Goal: Register for event/course

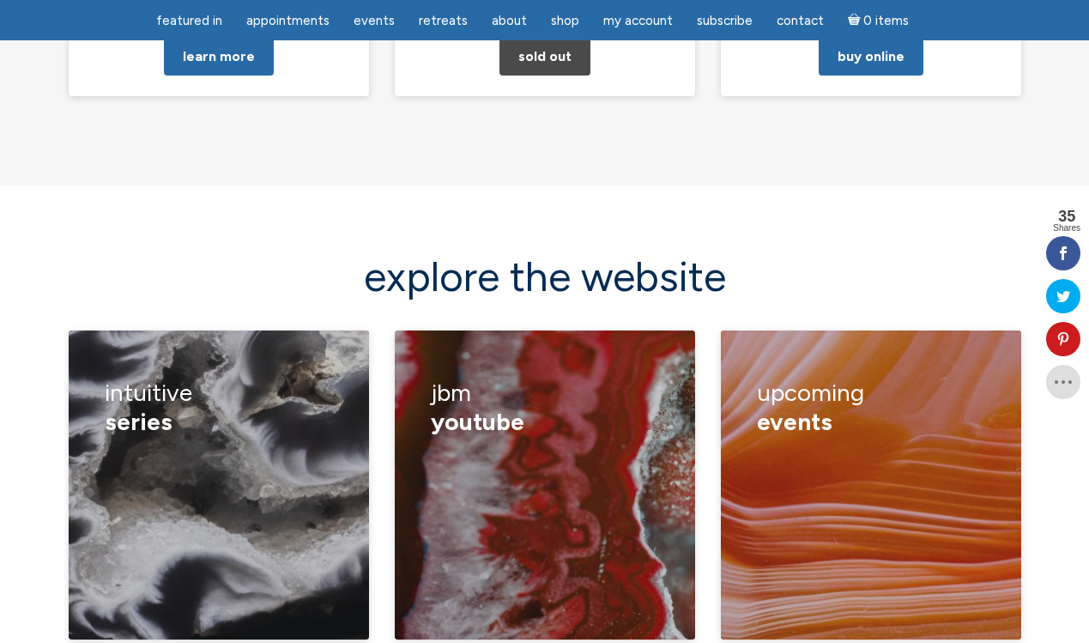
scroll to position [2220, 0]
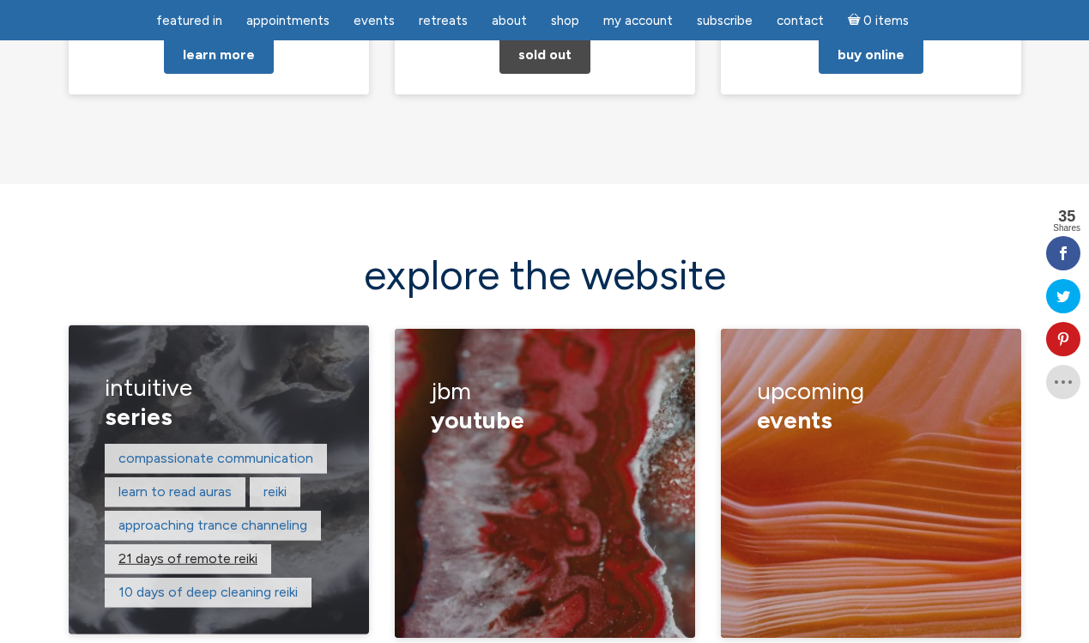
click at [142, 550] on link "21 days of remote reiki" at bounding box center [187, 558] width 139 height 16
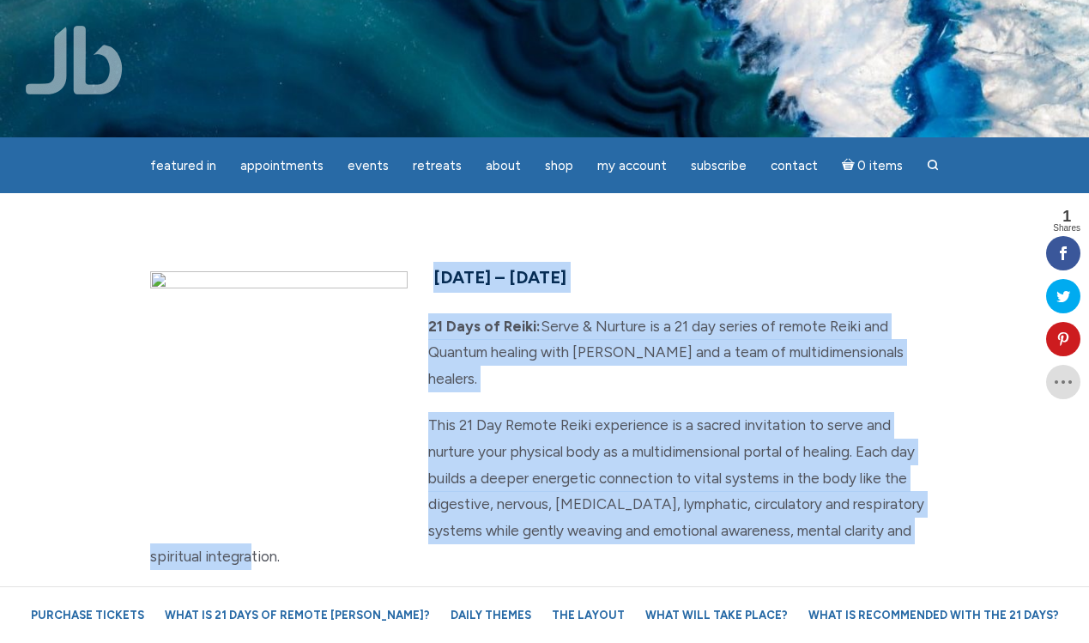
drag, startPoint x: 434, startPoint y: 277, endPoint x: 585, endPoint y: 535, distance: 299.2
click at [585, 535] on div "September 10th – 30th, 2025 21 Days of Reiki: Serve & Nurture is a 21 day serie…" at bounding box center [544, 601] width 815 height 679
copy div "September 10th – 30th, 2025 21 Days of Reiki: Serve & Nurture is a 21 day serie…"
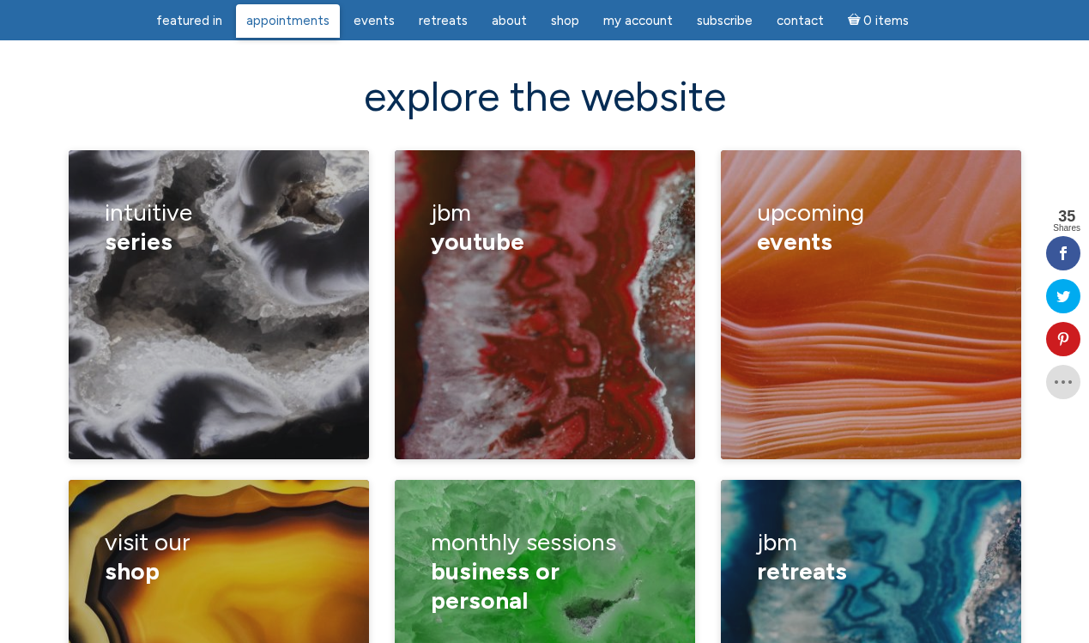
scroll to position [2499, 0]
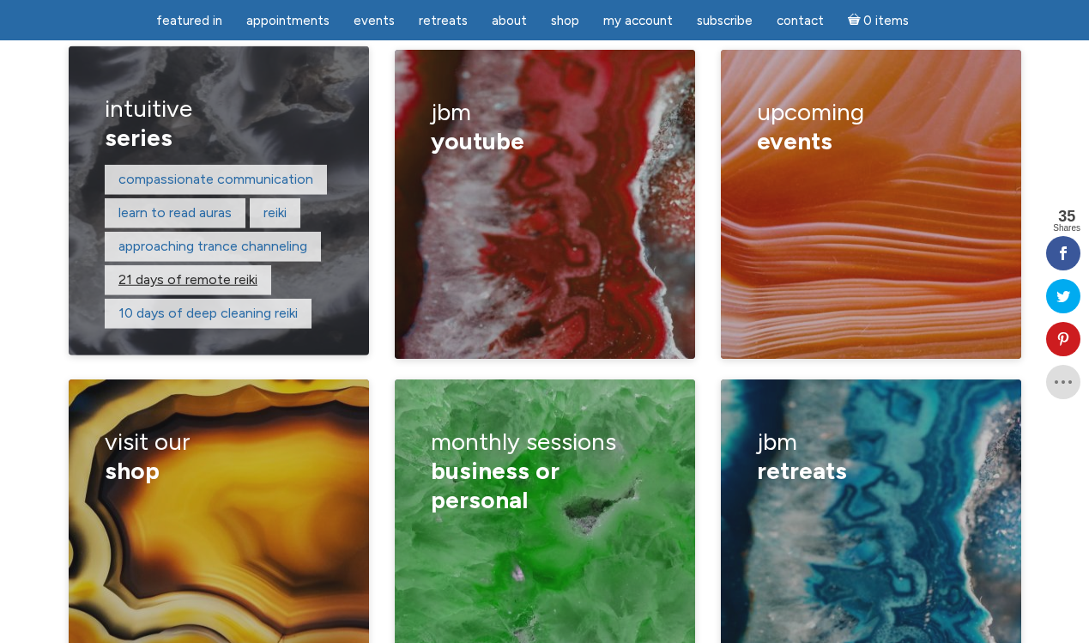
click at [170, 271] on link "21 days of remote reiki" at bounding box center [187, 279] width 139 height 16
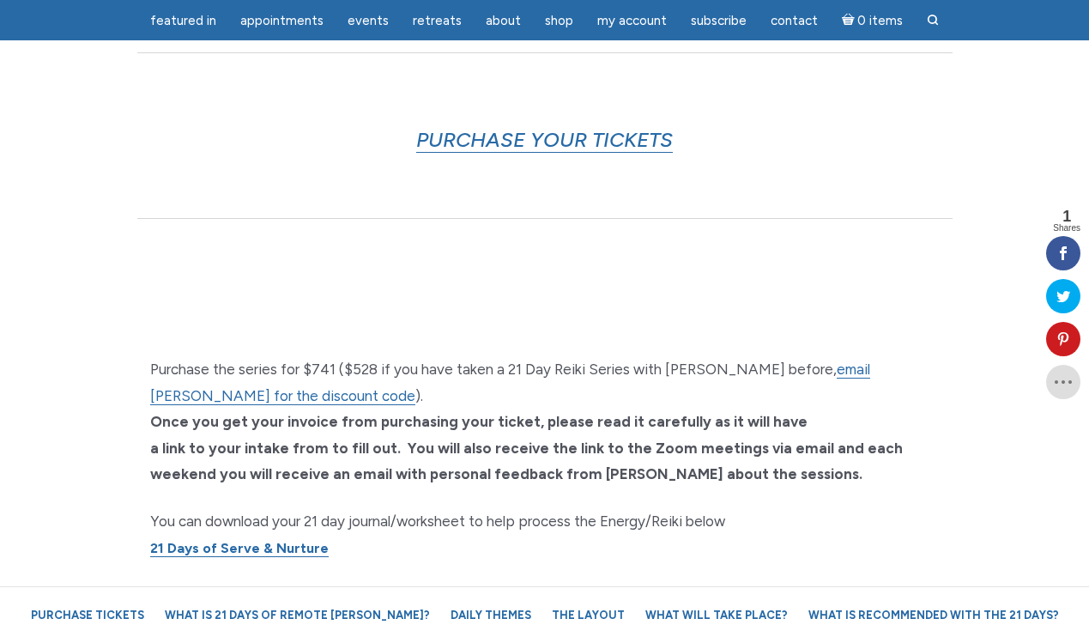
scroll to position [965, 0]
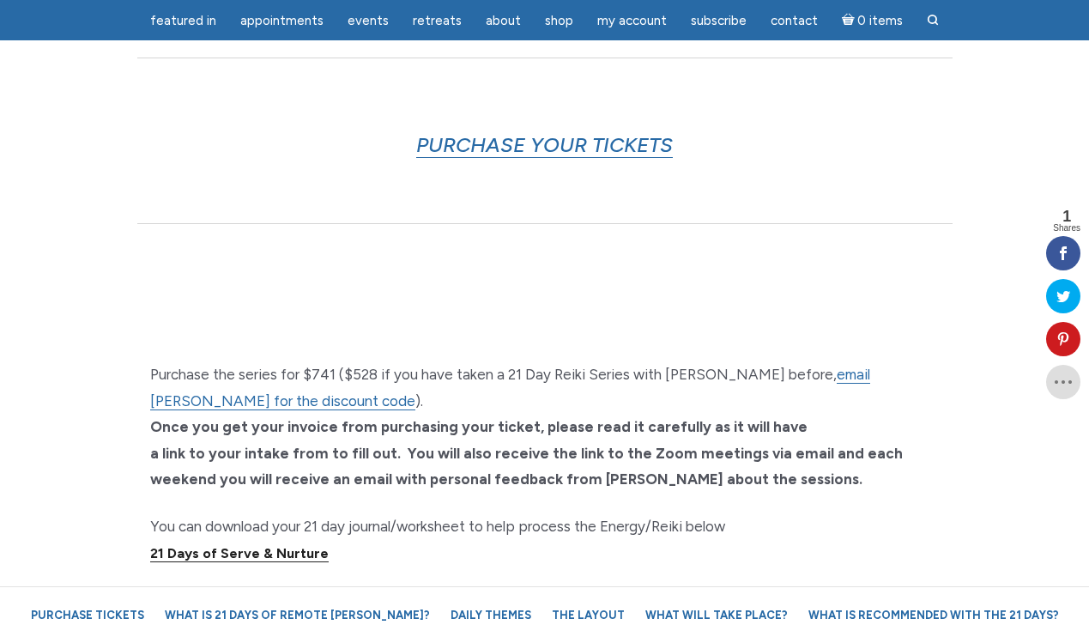
click at [254, 545] on link "21 Days of Serve & Nurture" at bounding box center [239, 553] width 178 height 17
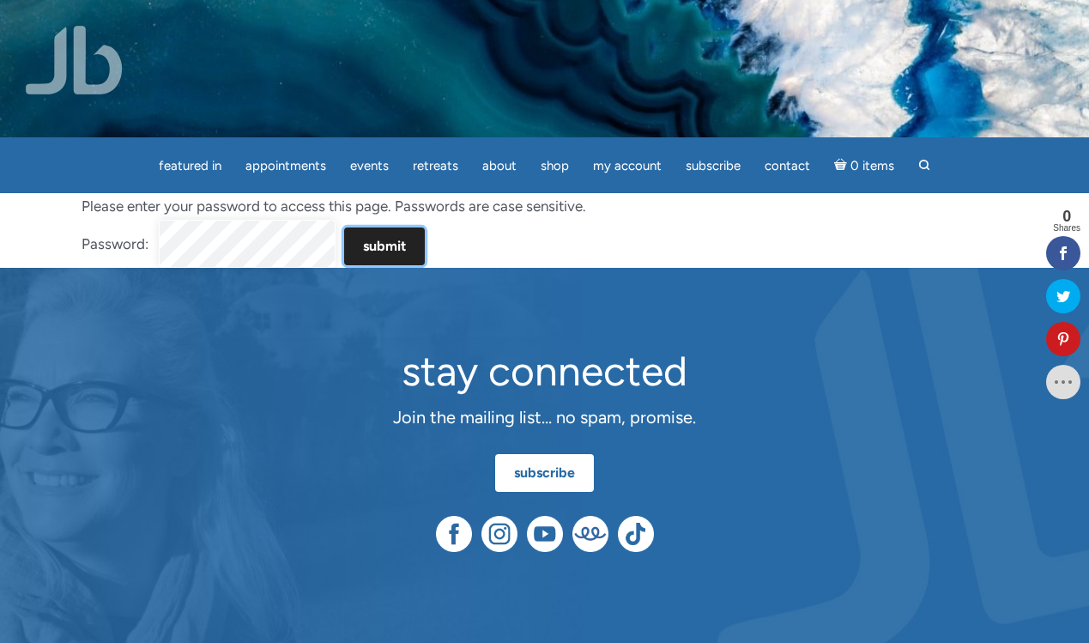
click at [382, 254] on input "Submit" at bounding box center [384, 246] width 81 height 38
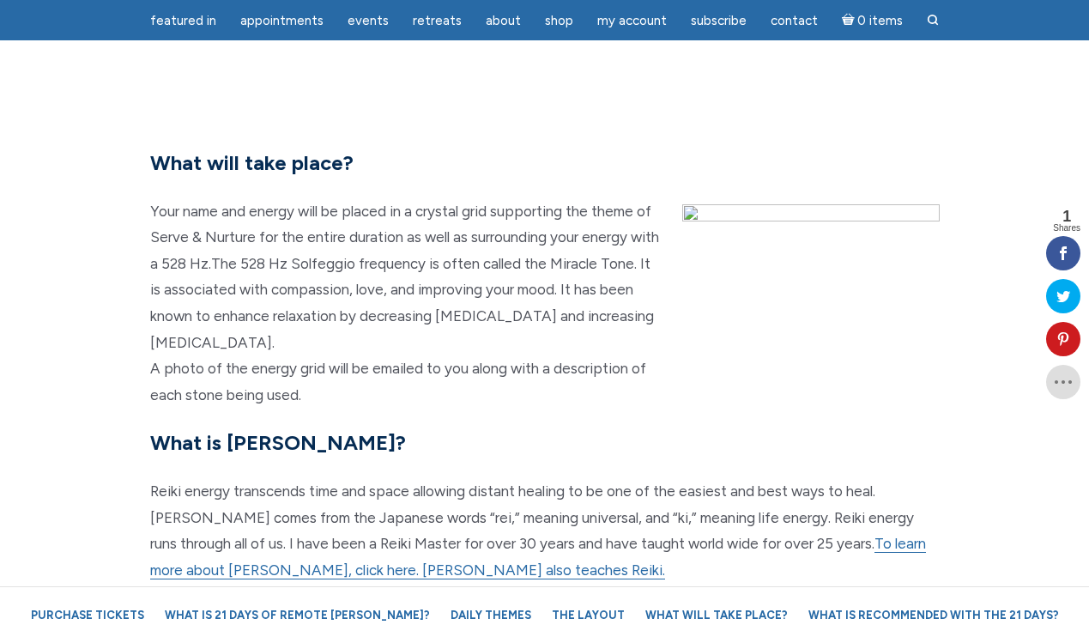
scroll to position [3618, 0]
